Goal: Task Accomplishment & Management: Manage account settings

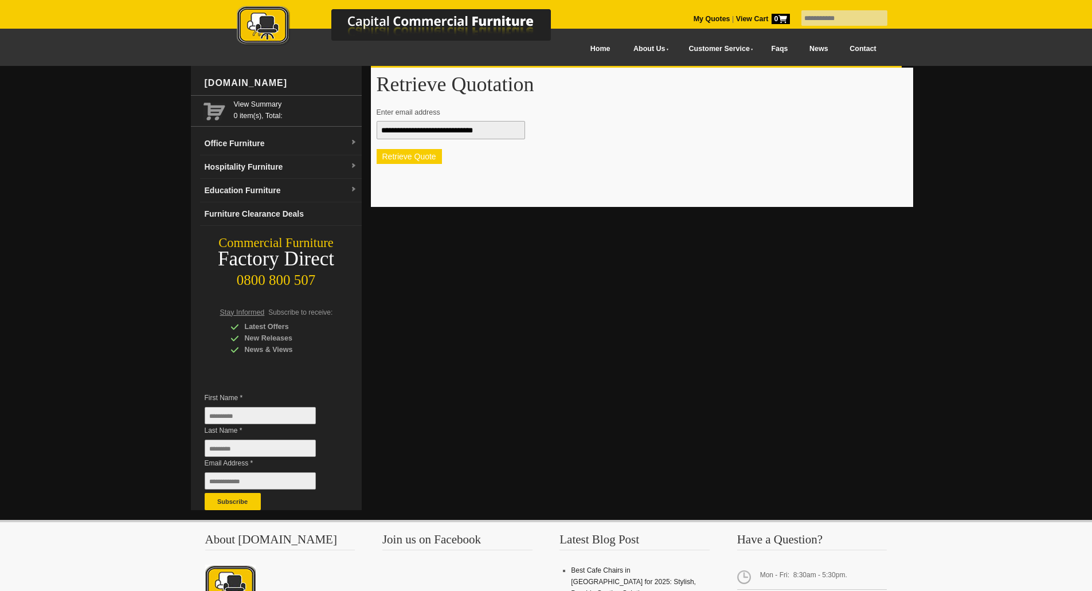
type input "**********"
click at [424, 155] on button "Retrieve Quote" at bounding box center [408, 156] width 65 height 15
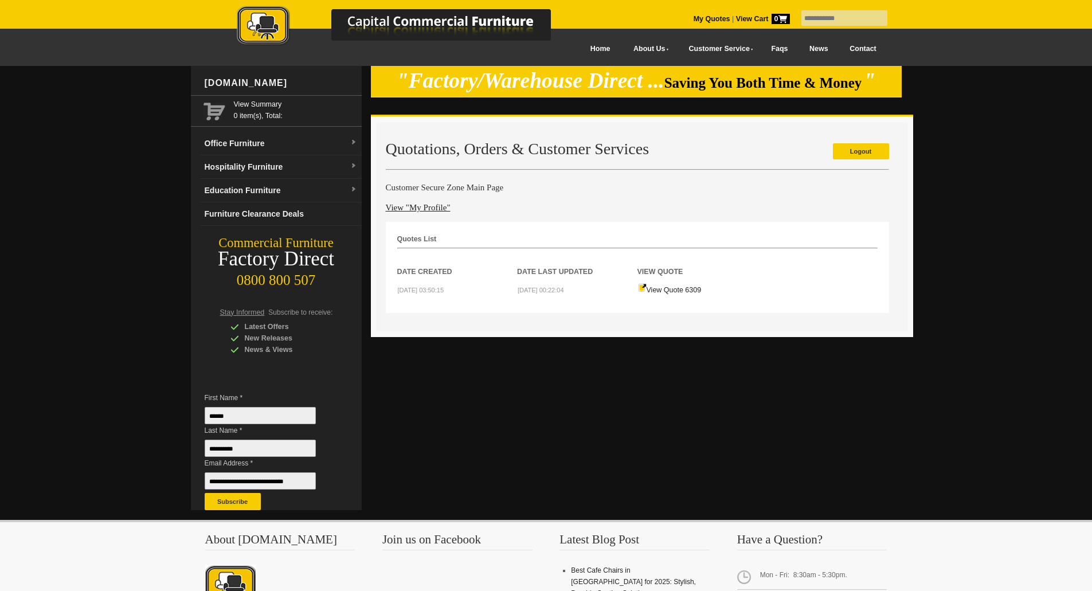
drag, startPoint x: 0, startPoint y: 0, endPoint x: 660, endPoint y: 297, distance: 723.3
click at [660, 297] on td "View Quote 6309" at bounding box center [697, 289] width 120 height 24
click at [678, 289] on link "View Quote 6309" at bounding box center [670, 290] width 64 height 8
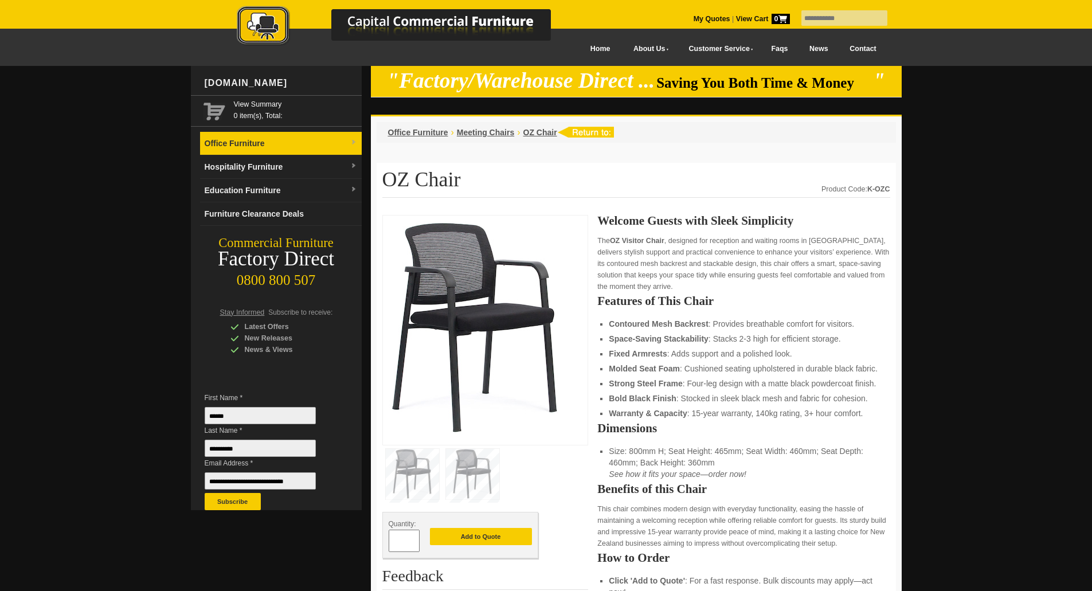
click at [305, 143] on link "Office Furniture" at bounding box center [281, 143] width 162 height 23
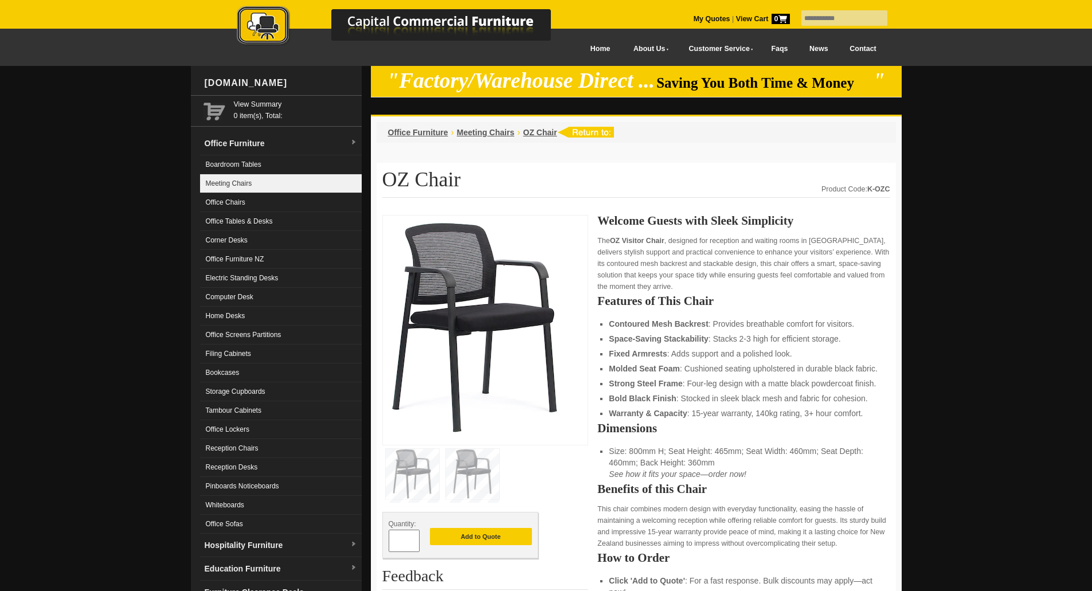
click at [261, 187] on link "Meeting Chairs" at bounding box center [281, 183] width 162 height 19
